Goal: Information Seeking & Learning: Learn about a topic

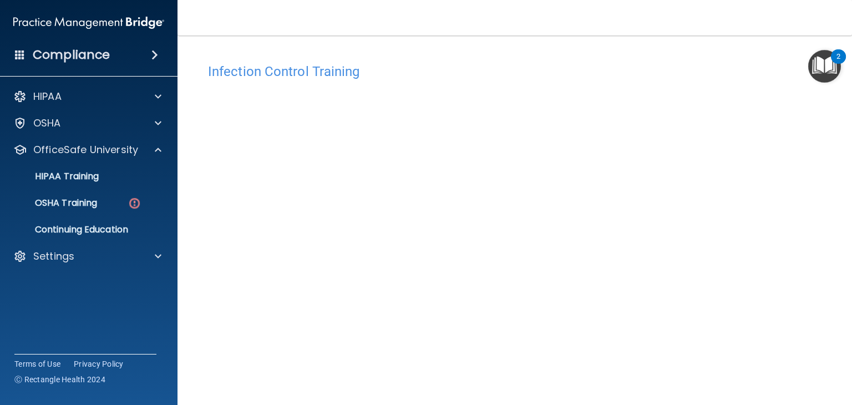
scroll to position [70, 0]
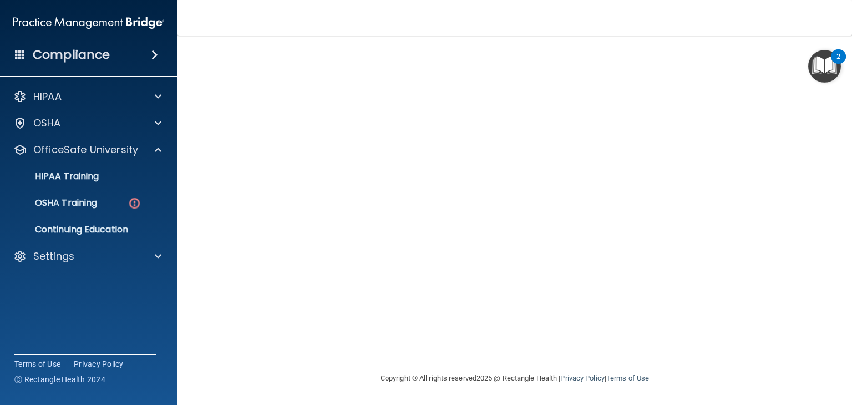
click at [780, 129] on div "Infection Control Training This course doesn’t expire until . Are you sure you …" at bounding box center [515, 180] width 630 height 384
click at [67, 202] on p "OSHA Training" at bounding box center [52, 203] width 90 height 11
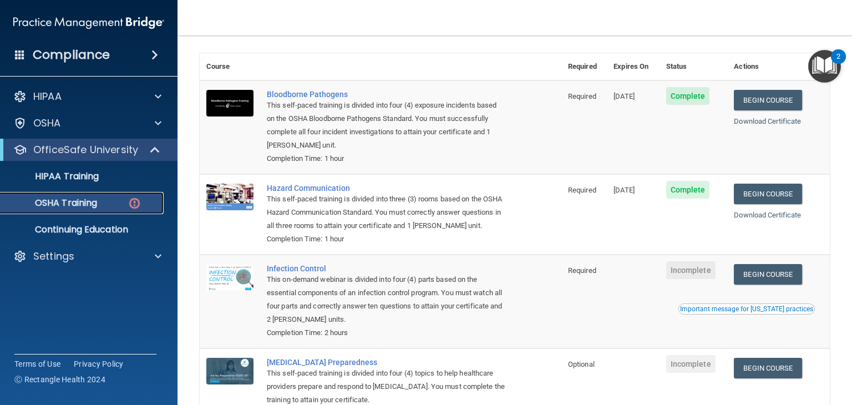
scroll to position [72, 0]
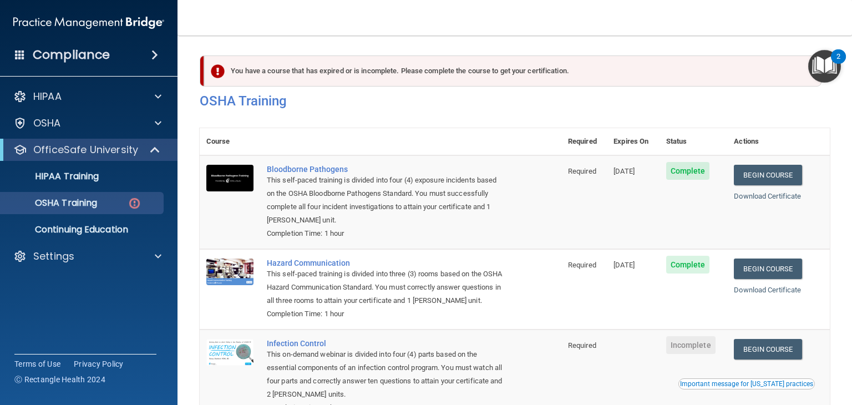
scroll to position [171, 0]
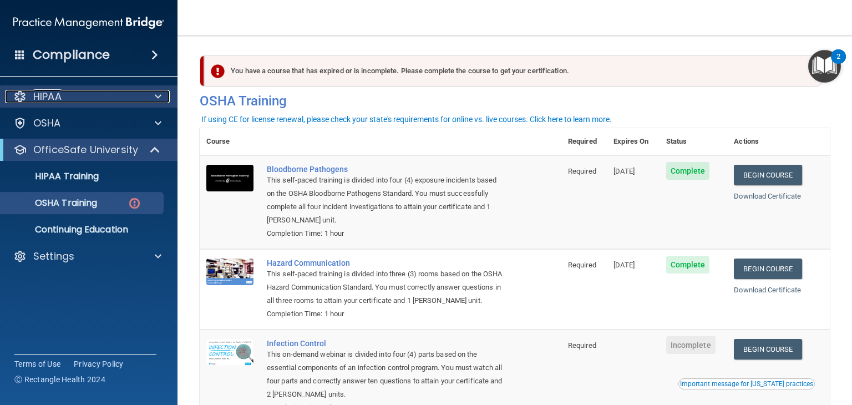
click at [162, 92] on div at bounding box center [157, 96] width 28 height 13
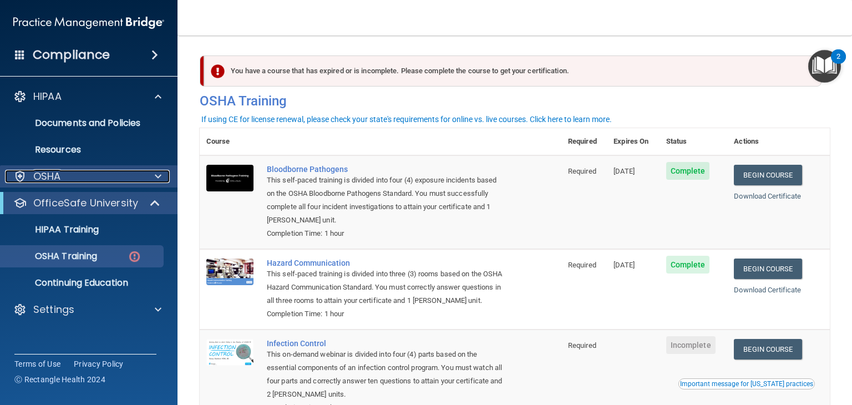
click at [155, 178] on span at bounding box center [158, 176] width 7 height 13
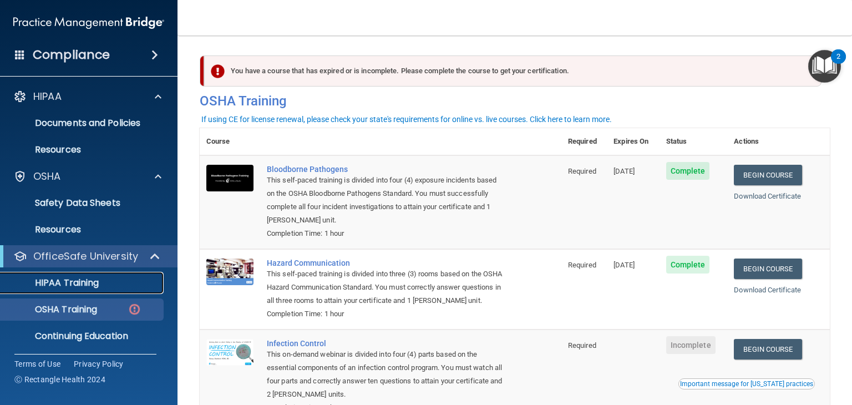
click at [127, 285] on div "HIPAA Training" at bounding box center [82, 282] width 151 height 11
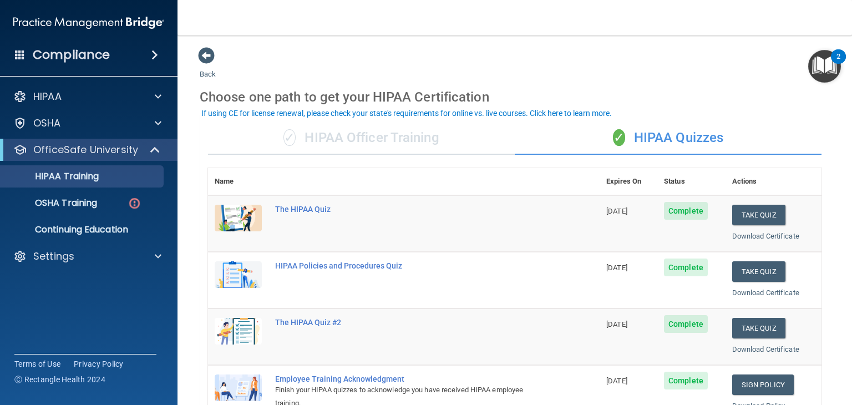
click at [144, 46] on div "Compliance" at bounding box center [89, 55] width 178 height 24
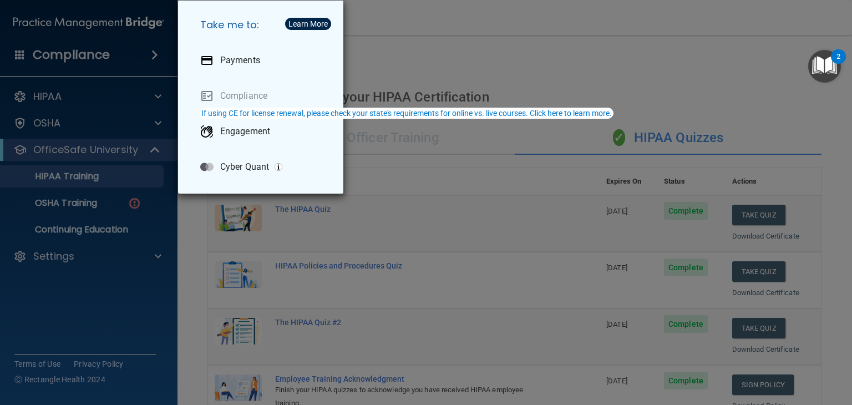
click at [150, 258] on div "Take me to: Payments Compliance Engagement Cyber Quant" at bounding box center [426, 202] width 852 height 405
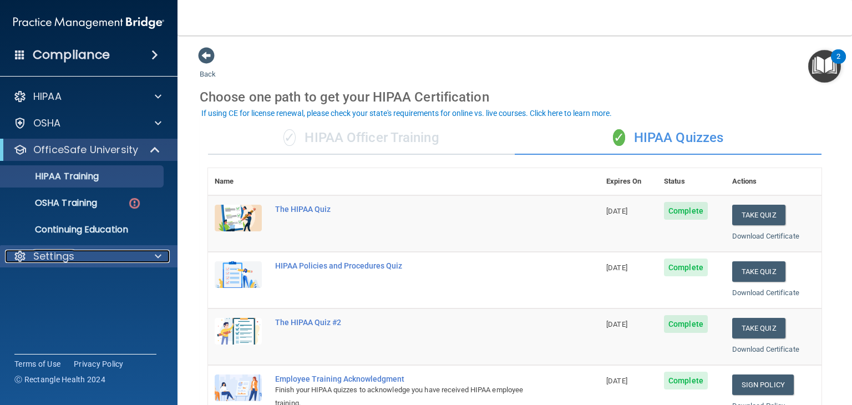
click at [159, 258] on span at bounding box center [158, 256] width 7 height 13
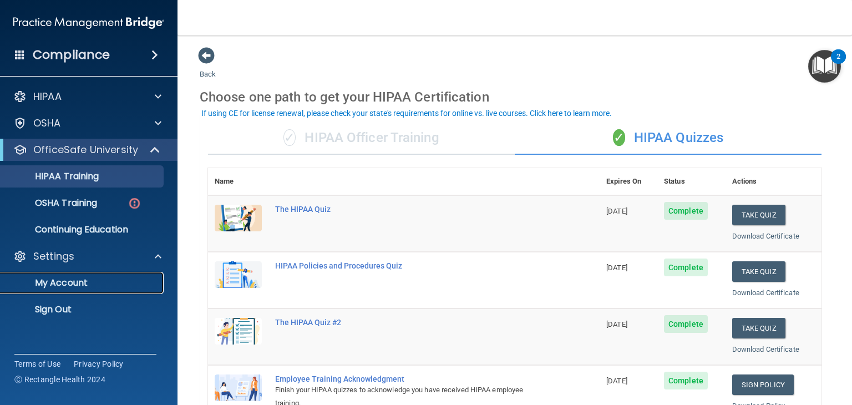
click at [74, 280] on p "My Account" at bounding box center [82, 282] width 151 height 11
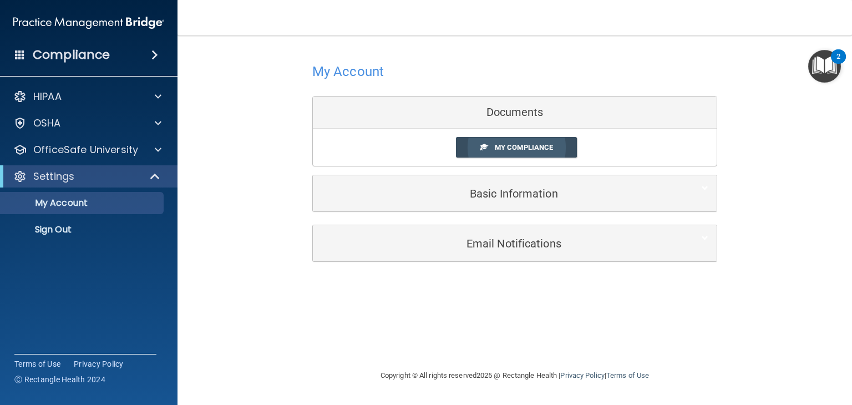
click at [506, 144] on span "My Compliance" at bounding box center [524, 147] width 58 height 8
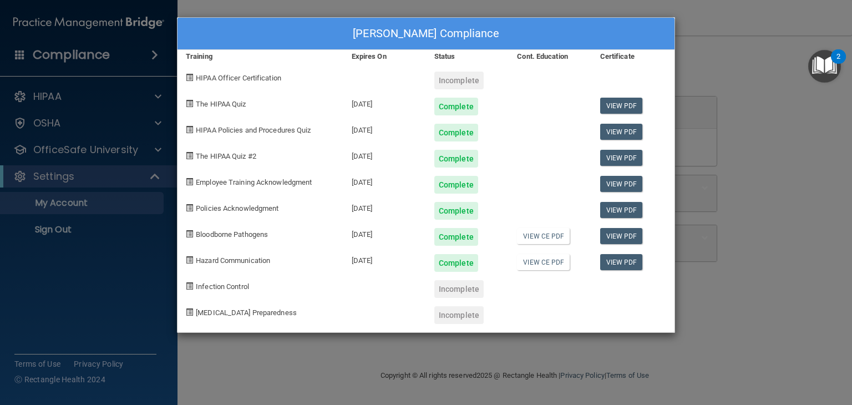
click at [773, 105] on div "[PERSON_NAME] Compliance Training Expires On Status Cont. Education Certificate…" at bounding box center [426, 202] width 852 height 405
